Goal: Task Accomplishment & Management: Complete application form

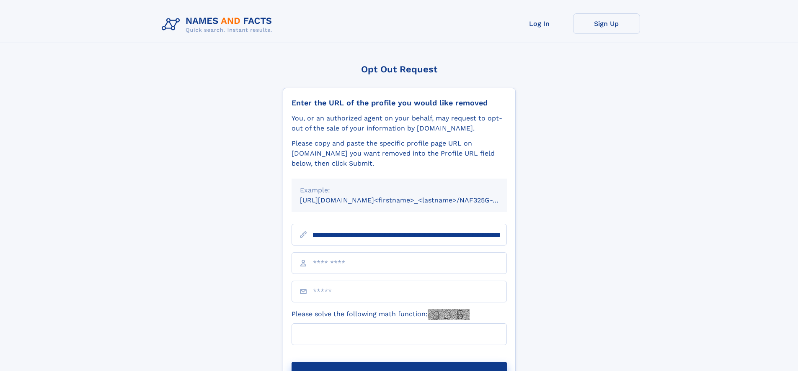
scroll to position [0, 103]
type input "**********"
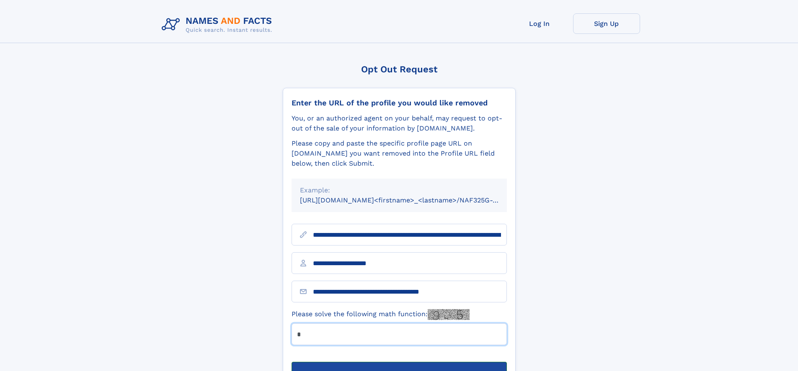
type input "*"
click at [399, 362] on button "Submit Opt Out Request" at bounding box center [398, 375] width 215 height 27
